Goal: Find contact information: Find contact information

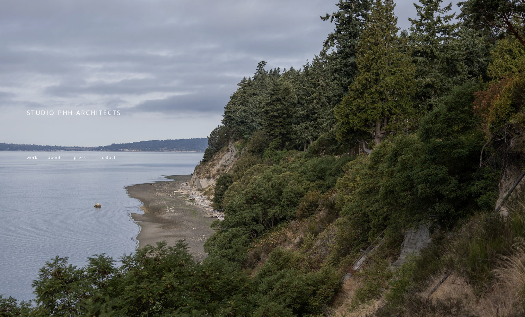
scroll to position [39, 0]
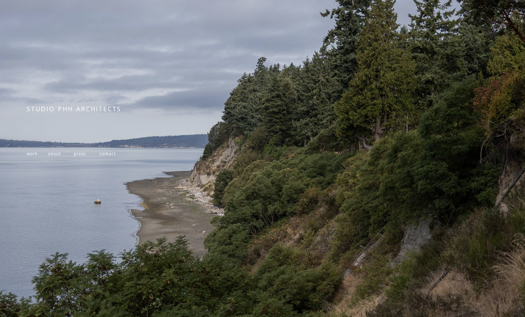
click at [51, 157] on span "about" at bounding box center [54, 154] width 12 height 6
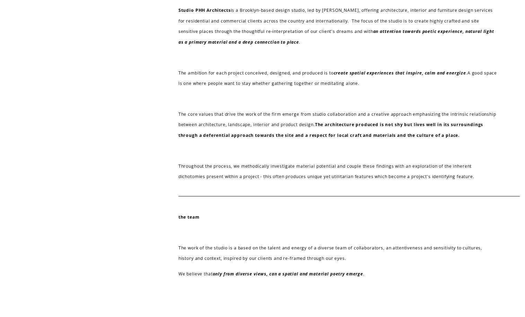
scroll to position [262, 0]
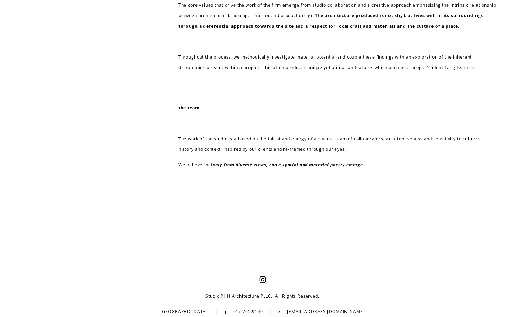
click at [250, 164] on em "only from diverse views, can a spatial and material poetry emerge" at bounding box center [288, 165] width 150 height 6
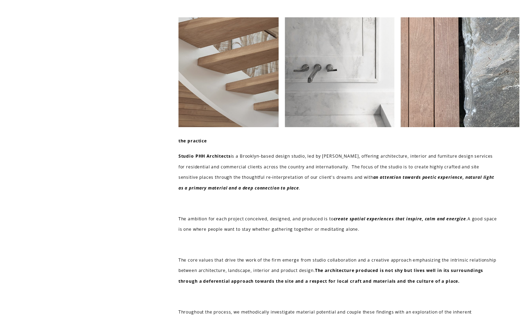
scroll to position [0, 0]
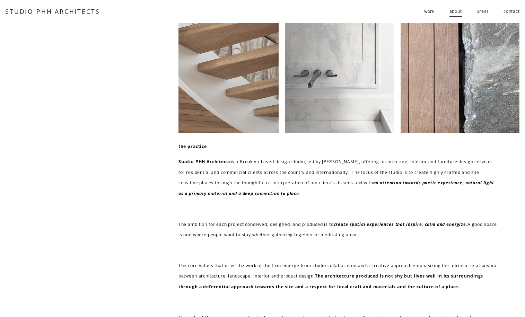
drag, startPoint x: 224, startPoint y: 162, endPoint x: 227, endPoint y: 160, distance: 3.9
click at [225, 161] on strong "Studio PHH Architects" at bounding box center [204, 162] width 52 height 6
click at [433, 9] on span "work" at bounding box center [429, 11] width 10 height 10
click at [0, 0] on span "residential" at bounding box center [0, 0] width 0 height 0
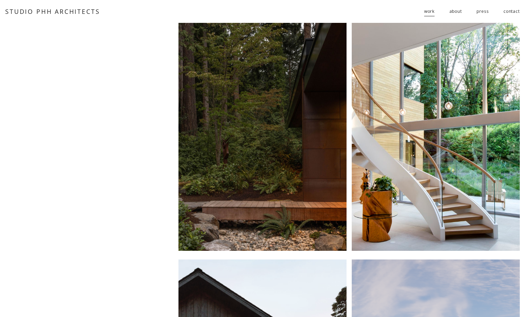
click at [430, 13] on span "work" at bounding box center [429, 11] width 10 height 10
click at [0, 0] on span "follies" at bounding box center [0, 0] width 0 height 0
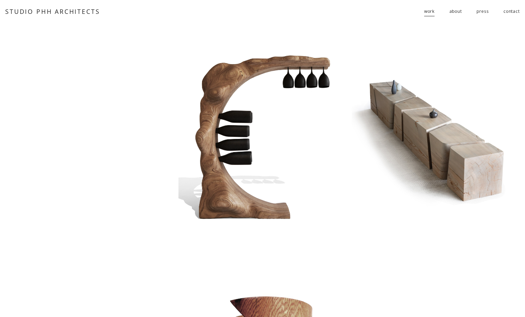
click at [424, 11] on span "work" at bounding box center [429, 11] width 10 height 10
click at [513, 12] on link "contact" at bounding box center [512, 11] width 16 height 11
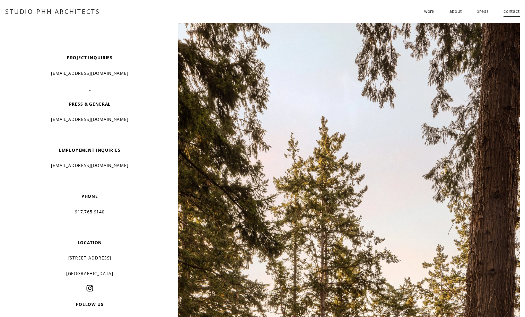
scroll to position [5, 0]
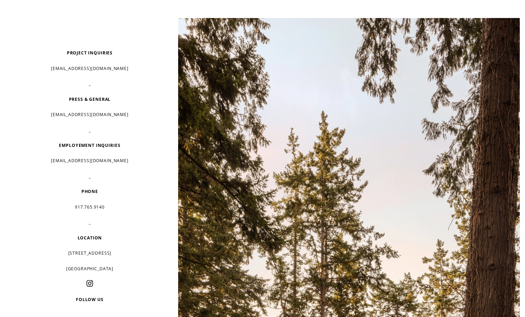
click at [88, 160] on p "[EMAIL_ADDRESS][DOMAIN_NAME]" at bounding box center [90, 161] width 126 height 10
copy p "[EMAIL_ADDRESS][DOMAIN_NAME]"
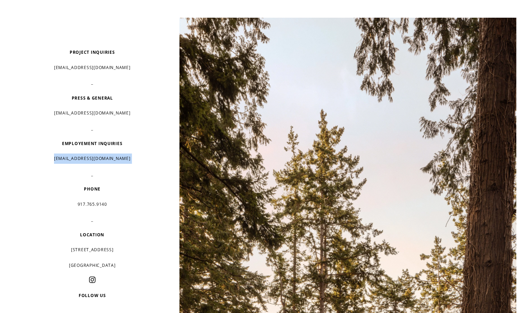
scroll to position [0, 0]
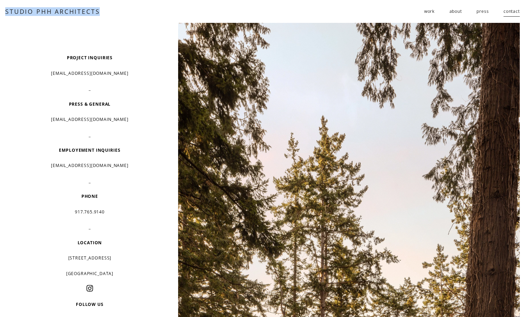
copy link "STUDIO PHH ARCHITECTS"
drag, startPoint x: 80, startPoint y: 11, endPoint x: 103, endPoint y: 2, distance: 23.7
click at [0, 0] on div "Skip to Content STUDIO PHH ARCHITECTS work residential" at bounding box center [262, 11] width 525 height 23
